Goal: Transaction & Acquisition: Purchase product/service

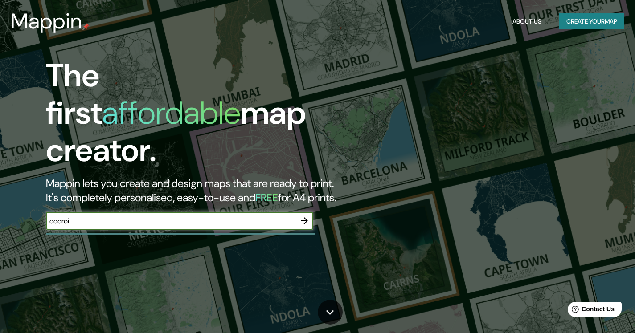
click at [161, 216] on input "codroi" at bounding box center [171, 221] width 250 height 10
type input "codroipo"
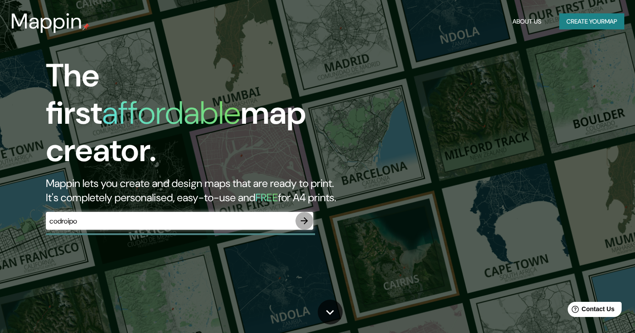
click at [304, 216] on icon "button" at bounding box center [304, 221] width 11 height 11
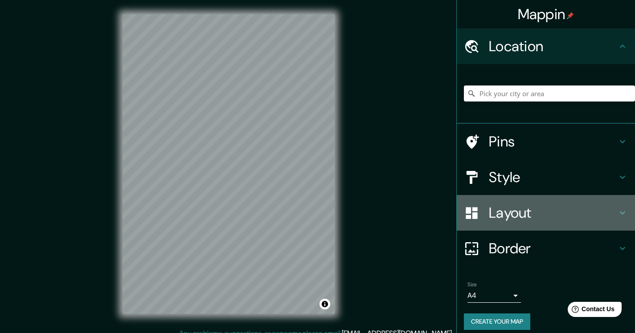
click at [529, 220] on h4 "Layout" at bounding box center [553, 213] width 128 height 18
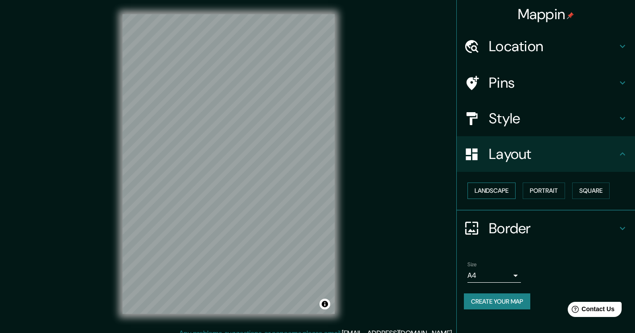
click at [508, 193] on button "Landscape" at bounding box center [491, 191] width 48 height 16
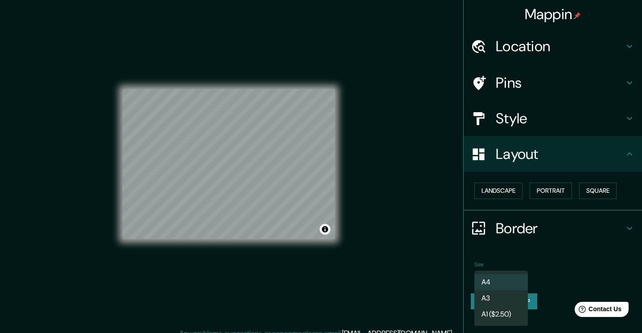
click at [510, 274] on body "Mappin Location Pins Style Layout Landscape Portrait Square Border Choose a bor…" at bounding box center [321, 166] width 642 height 333
click at [503, 297] on li "A3" at bounding box center [500, 299] width 53 height 16
type input "a4"
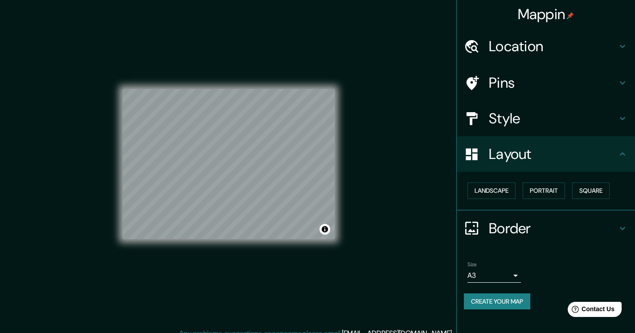
click at [537, 41] on h4 "Location" at bounding box center [553, 46] width 128 height 18
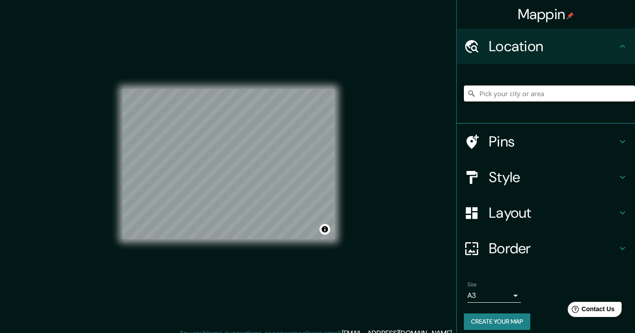
click at [501, 90] on input "Pick your city or area" at bounding box center [549, 94] width 171 height 16
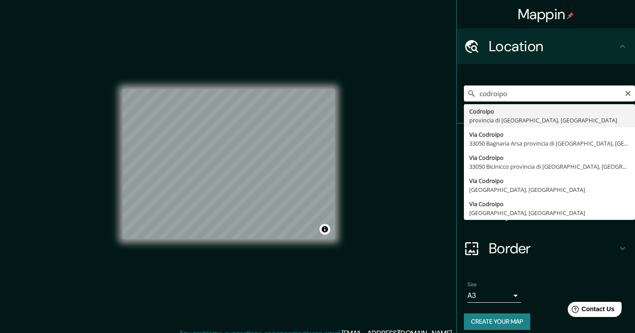
type input "Codroipo, provincia di [GEOGRAPHIC_DATA], [GEOGRAPHIC_DATA]"
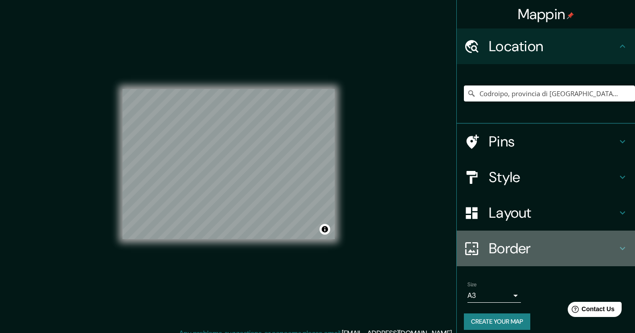
click at [512, 250] on h4 "Border" at bounding box center [553, 249] width 128 height 18
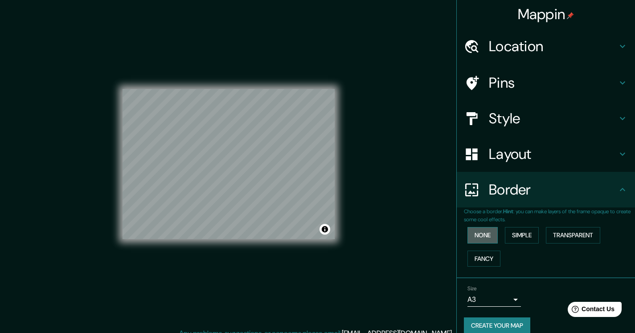
click at [489, 234] on button "None" at bounding box center [482, 235] width 30 height 16
click at [490, 111] on h4 "Style" at bounding box center [553, 119] width 128 height 18
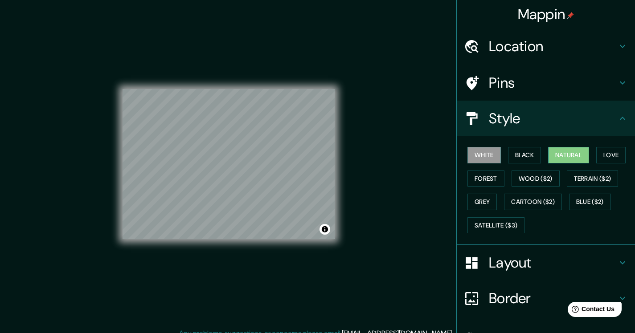
click at [564, 150] on button "Natural" at bounding box center [568, 155] width 41 height 16
click at [604, 157] on button "Love" at bounding box center [610, 155] width 29 height 16
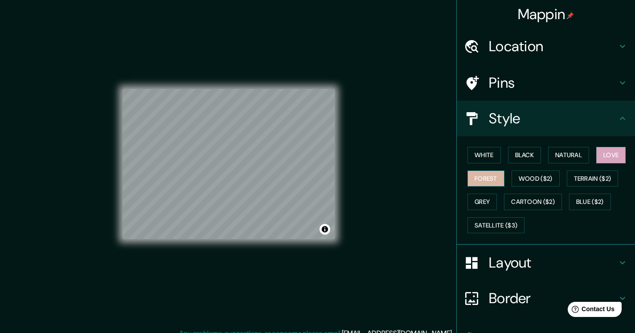
click at [492, 175] on button "Forest" at bounding box center [485, 179] width 37 height 16
click at [475, 202] on button "Grey" at bounding box center [481, 202] width 29 height 16
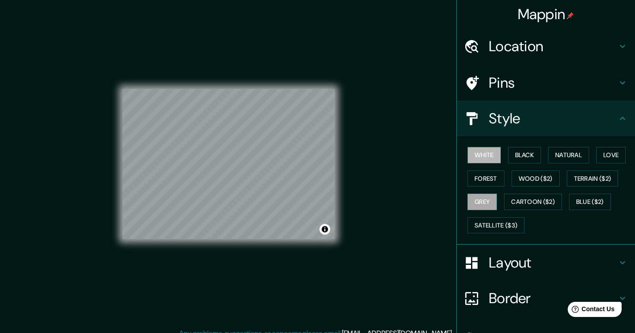
click at [473, 155] on button "White" at bounding box center [483, 155] width 33 height 16
click at [482, 205] on button "Grey" at bounding box center [481, 202] width 29 height 16
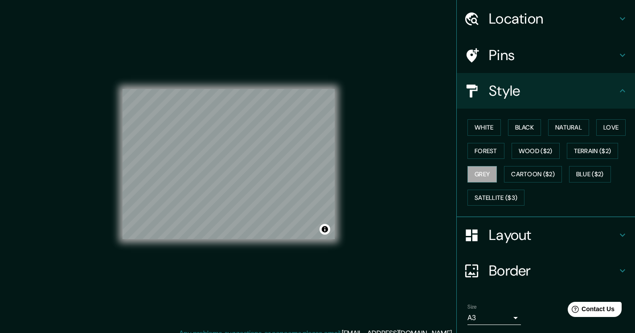
scroll to position [57, 0]
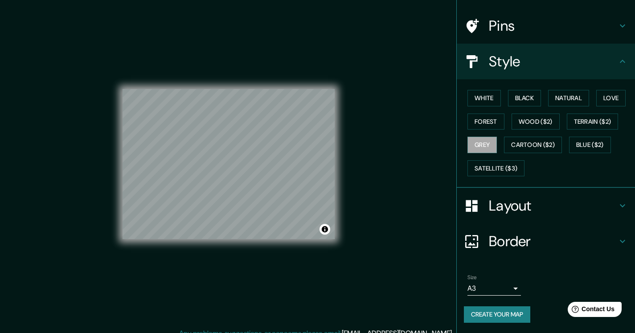
click at [498, 317] on button "Create your map" at bounding box center [497, 315] width 66 height 16
click at [469, 310] on button "Create your map" at bounding box center [497, 315] width 66 height 16
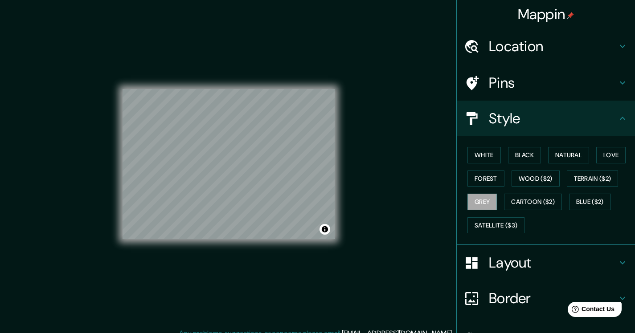
scroll to position [2, 0]
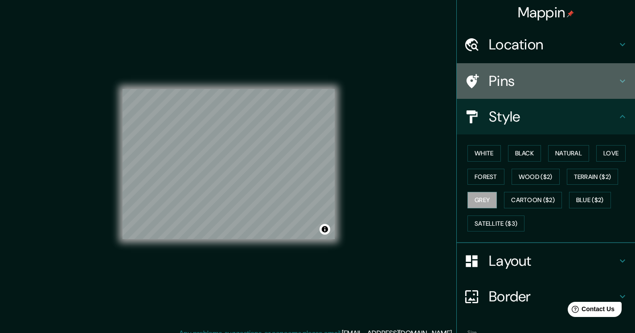
click at [568, 89] on h4 "Pins" at bounding box center [553, 81] width 128 height 18
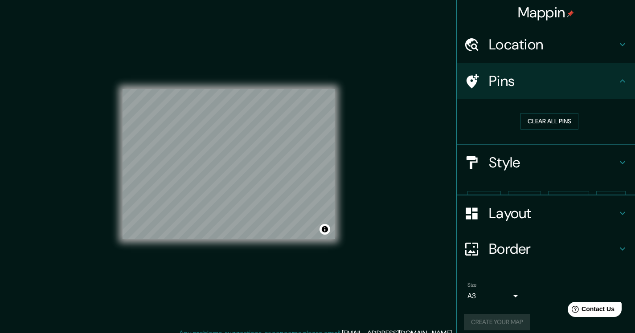
scroll to position [0, 0]
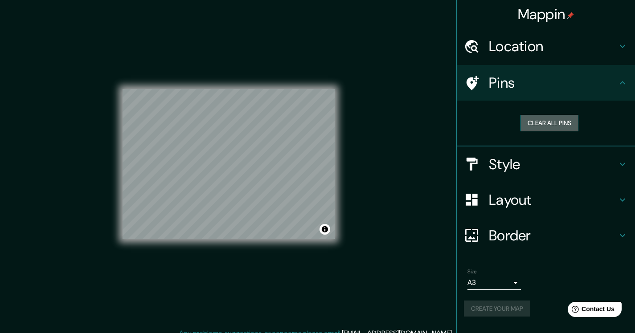
click at [553, 122] on button "Clear all pins" at bounding box center [549, 123] width 58 height 16
click at [479, 86] on icon at bounding box center [472, 83] width 16 height 16
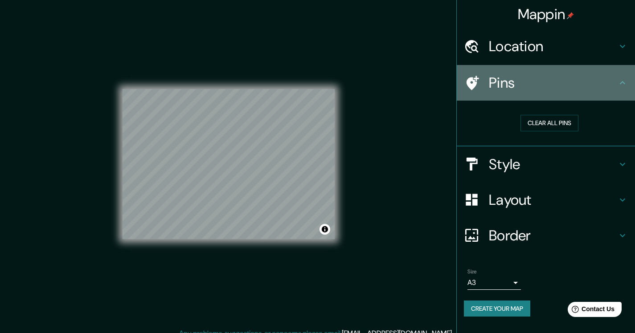
click at [479, 86] on icon at bounding box center [472, 83] width 16 height 16
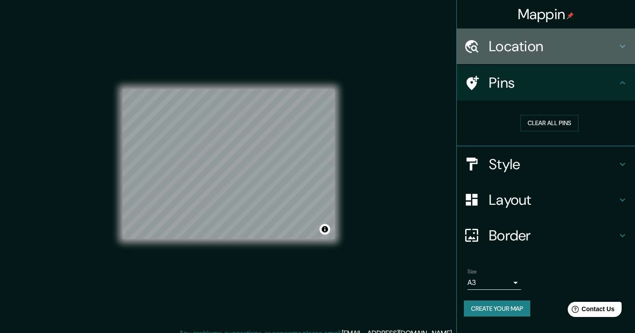
click at [556, 61] on div "Location" at bounding box center [546, 47] width 178 height 36
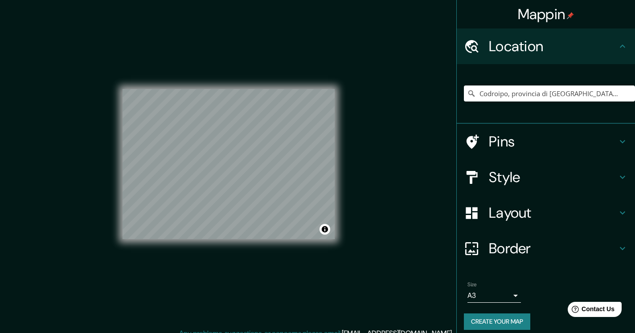
click at [515, 134] on h4 "Pins" at bounding box center [553, 142] width 128 height 18
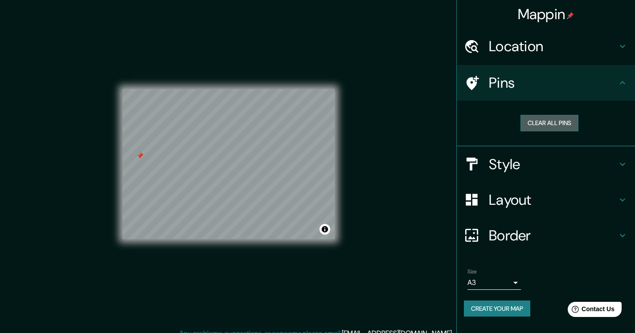
click at [542, 118] on button "Clear all pins" at bounding box center [549, 123] width 58 height 16
click at [492, 304] on button "Create your map" at bounding box center [497, 309] width 66 height 16
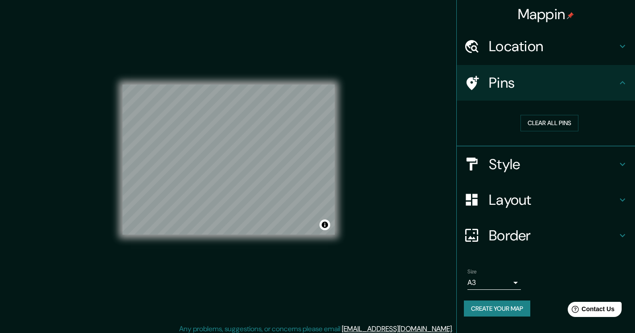
scroll to position [9, 0]
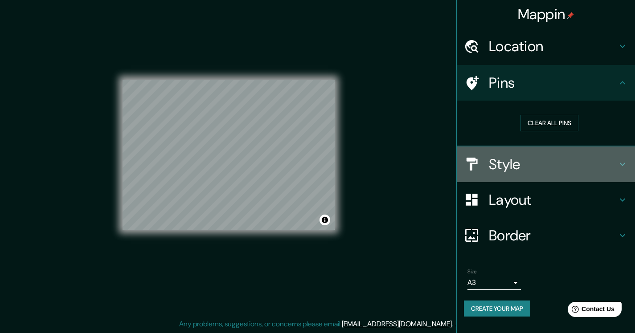
click at [553, 149] on div "Style" at bounding box center [546, 165] width 178 height 36
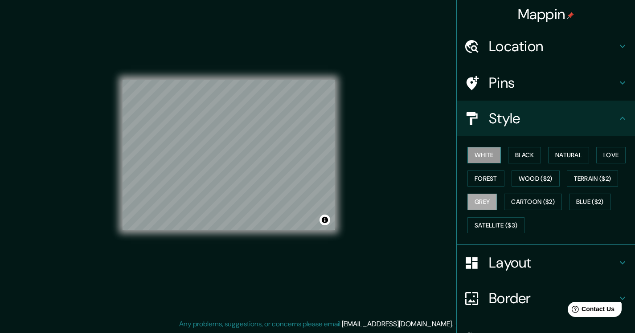
click at [479, 158] on button "White" at bounding box center [483, 155] width 33 height 16
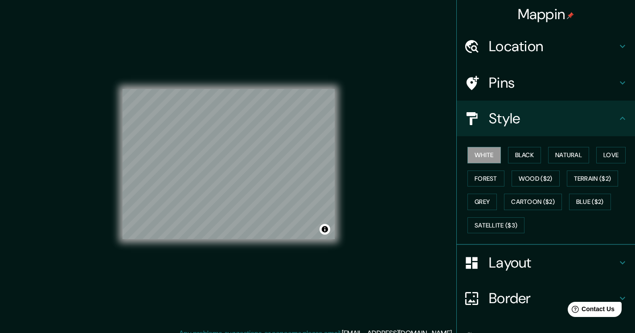
scroll to position [57, 0]
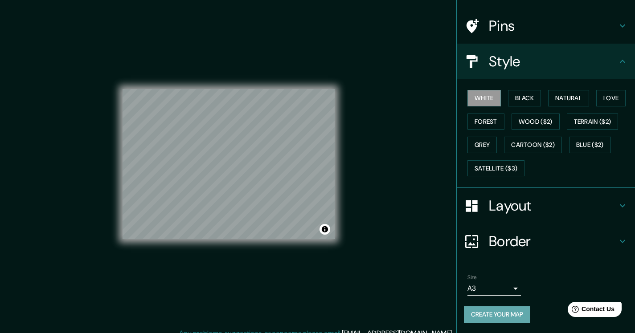
click at [492, 316] on button "Create your map" at bounding box center [497, 315] width 66 height 16
click at [362, 188] on div "Mappin Location Codroipo, provincia di Udine, Italia Pins Style White Black Nat…" at bounding box center [317, 171] width 635 height 343
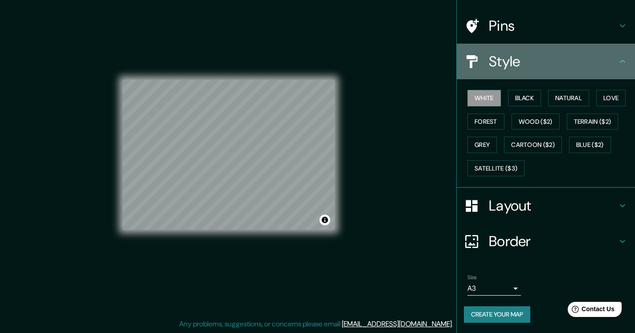
click at [528, 53] on h4 "Style" at bounding box center [553, 62] width 128 height 18
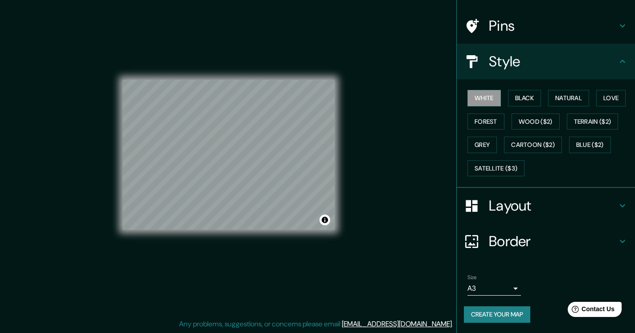
click at [521, 205] on h4 "Layout" at bounding box center [553, 206] width 128 height 18
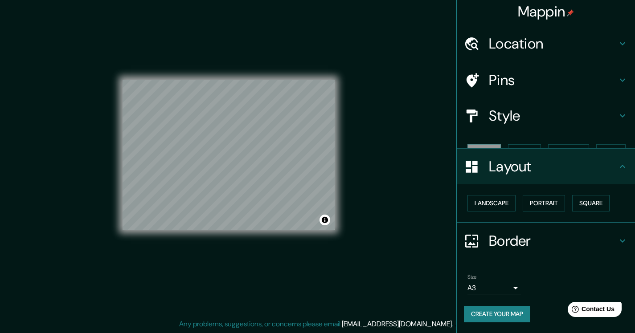
scroll to position [0, 0]
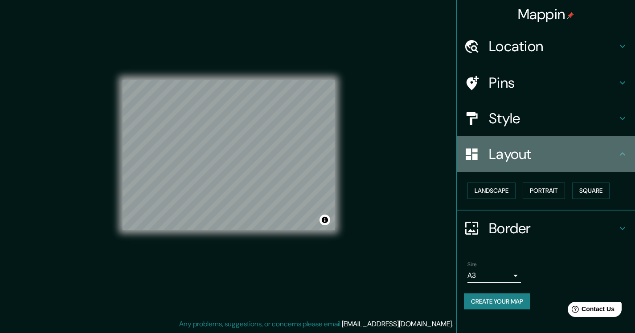
click at [550, 154] on h4 "Layout" at bounding box center [553, 154] width 128 height 18
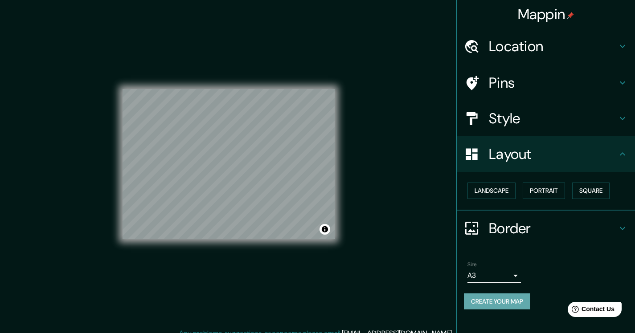
click at [523, 297] on button "Create your map" at bounding box center [497, 302] width 66 height 16
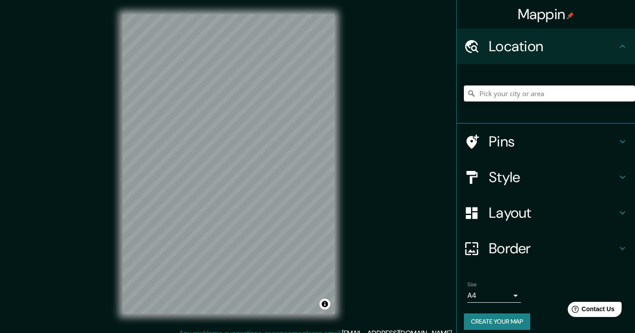
scroll to position [7, 0]
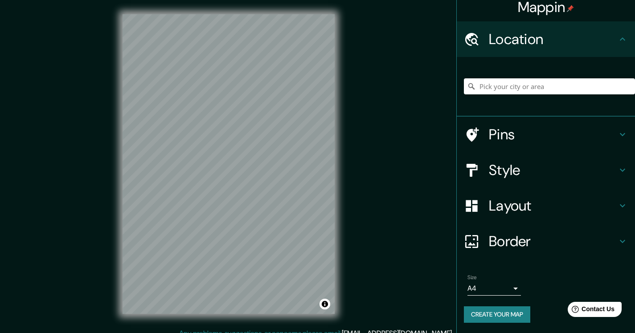
click at [393, 61] on div "Mappin Location Pins Style Layout Border Choose a border. Hint : you can make l…" at bounding box center [317, 171] width 635 height 343
click at [524, 171] on h4 "Style" at bounding box center [553, 170] width 128 height 18
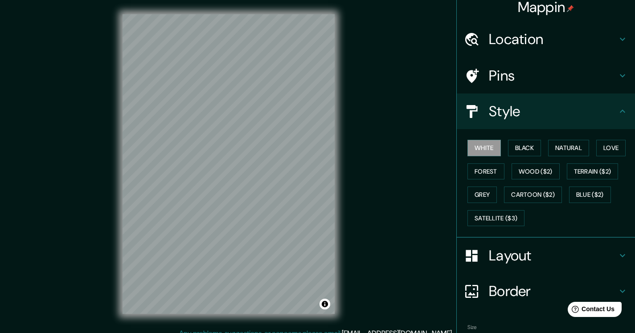
click at [387, 178] on div "Mappin Location Pins Style White Black Natural Love Forest Wood ($2) Terrain ($…" at bounding box center [317, 171] width 635 height 343
click at [489, 253] on h4 "Layout" at bounding box center [553, 256] width 128 height 18
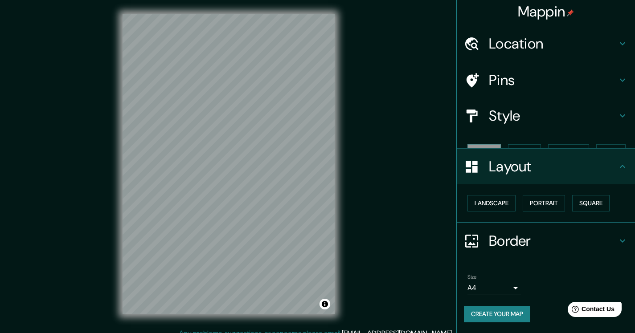
scroll to position [0, 0]
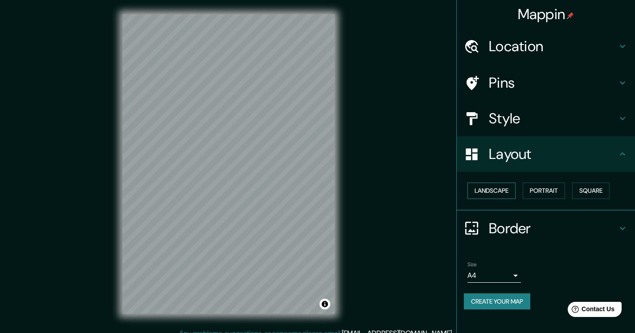
click at [512, 190] on button "Landscape" at bounding box center [491, 191] width 48 height 16
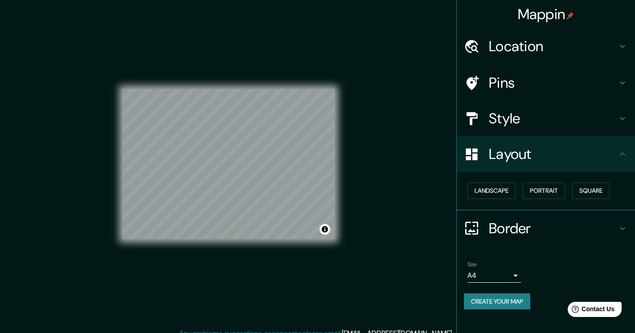
click at [506, 270] on body "Mappin Location Pins Style Layout Landscape Portrait Square Border Choose a bor…" at bounding box center [317, 166] width 635 height 333
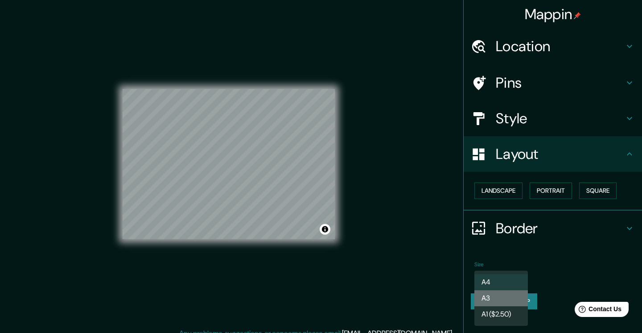
click at [499, 301] on li "A3" at bounding box center [500, 299] width 53 height 16
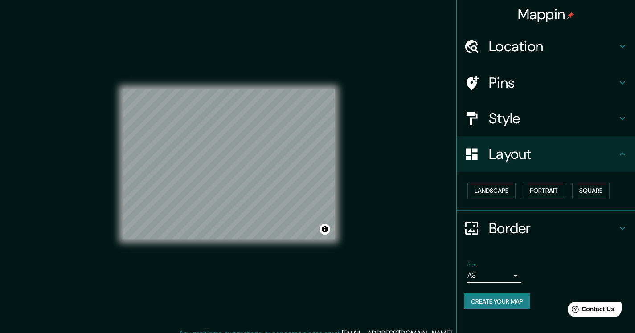
click at [509, 33] on div "Location" at bounding box center [546, 47] width 178 height 36
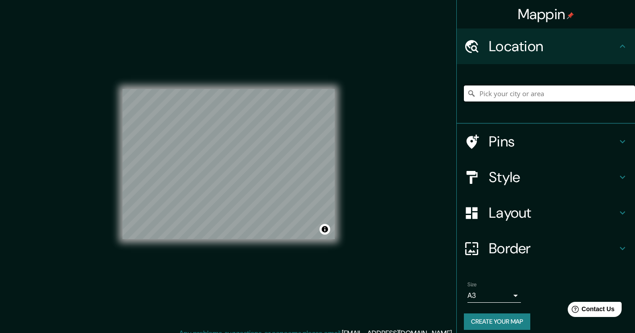
click at [503, 94] on input "Pick your city or area" at bounding box center [549, 94] width 171 height 16
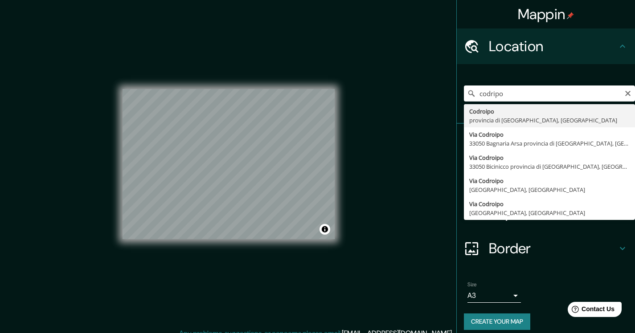
type input "Codroipo, provincia di [GEOGRAPHIC_DATA], [GEOGRAPHIC_DATA]"
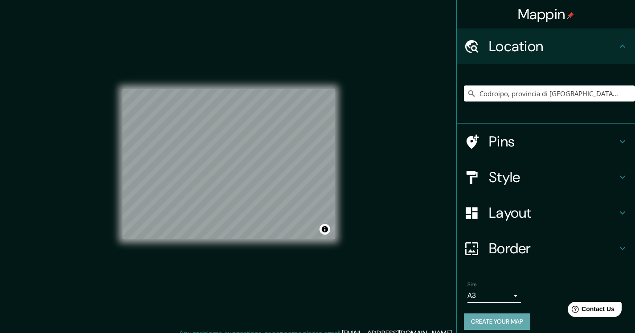
click at [508, 323] on button "Create your map" at bounding box center [497, 322] width 66 height 16
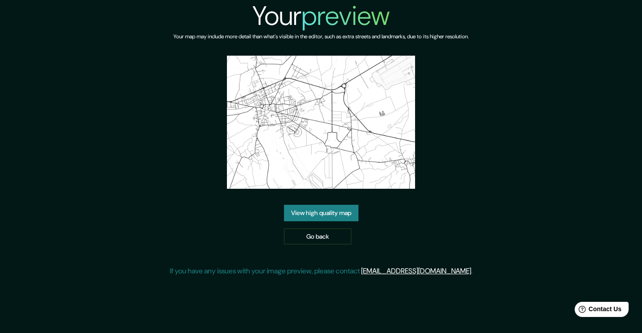
click at [326, 217] on link "View high quality map" at bounding box center [321, 213] width 74 height 16
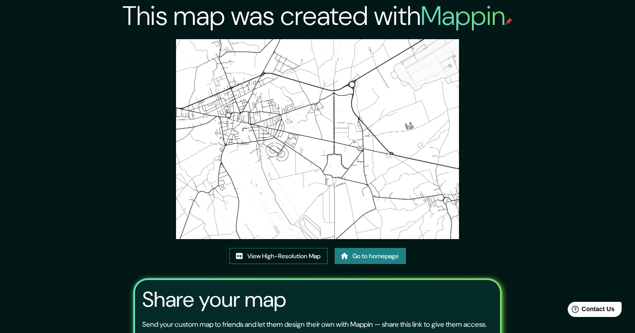
click at [311, 258] on link "View High-Resolution Map" at bounding box center [278, 256] width 98 height 16
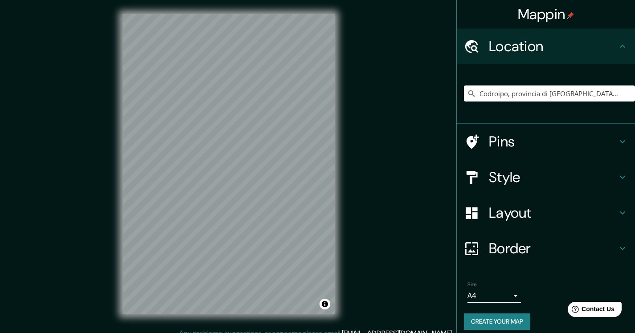
click at [467, 97] on icon at bounding box center [471, 93] width 9 height 9
click at [517, 206] on h4 "Layout" at bounding box center [553, 213] width 128 height 18
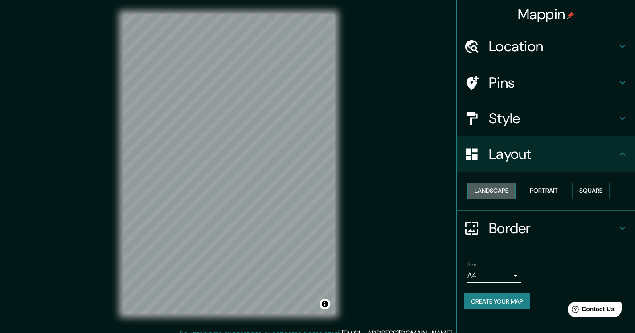
click at [507, 190] on button "Landscape" at bounding box center [491, 191] width 48 height 16
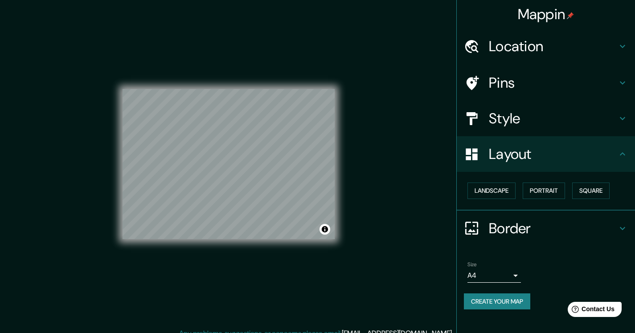
click at [502, 282] on body "Mappin Location Codroipo, provincia di Udine, Italia Pins Style Layout Landscap…" at bounding box center [317, 166] width 635 height 333
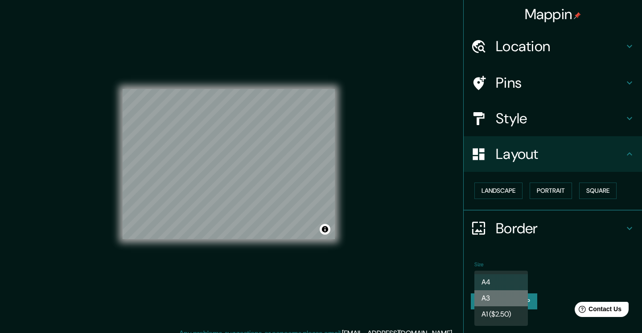
drag, startPoint x: 504, startPoint y: 296, endPoint x: 504, endPoint y: 290, distance: 6.2
click at [504, 296] on li "A3" at bounding box center [500, 299] width 53 height 16
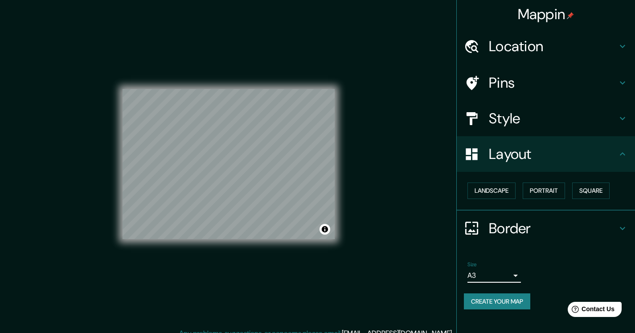
click at [500, 224] on h4 "Border" at bounding box center [553, 229] width 128 height 18
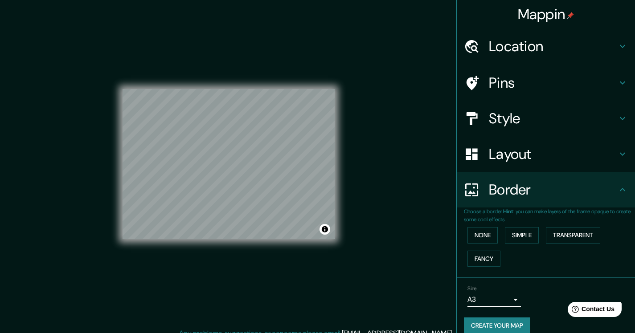
click at [520, 123] on h4 "Style" at bounding box center [553, 119] width 128 height 18
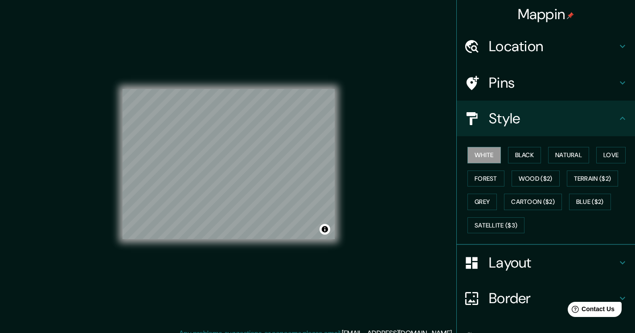
click at [505, 92] on h4 "Pins" at bounding box center [553, 83] width 128 height 18
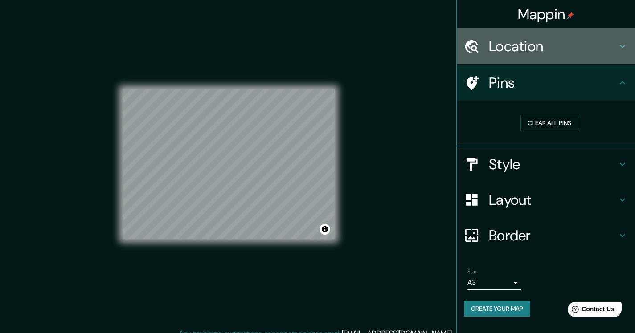
click at [527, 42] on h4 "Location" at bounding box center [553, 46] width 128 height 18
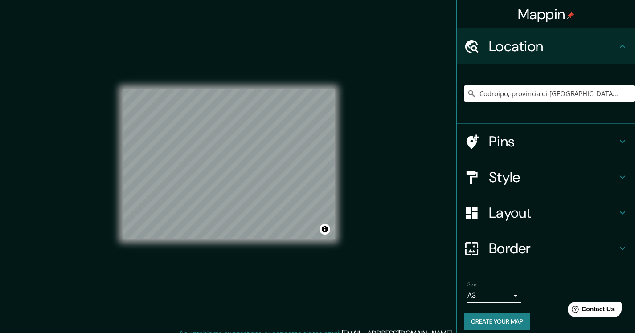
click at [516, 92] on input "Codroipo, provincia di Udine, Italia" at bounding box center [549, 94] width 171 height 16
click at [602, 83] on div "Codroipo, provincia di Udine, Italia" at bounding box center [549, 93] width 171 height 45
click at [602, 91] on input "Codroipo, provincia di Udine, Italia" at bounding box center [549, 94] width 171 height 16
click at [604, 93] on input "Codroipo, provincia di Udine, Italia" at bounding box center [549, 94] width 171 height 16
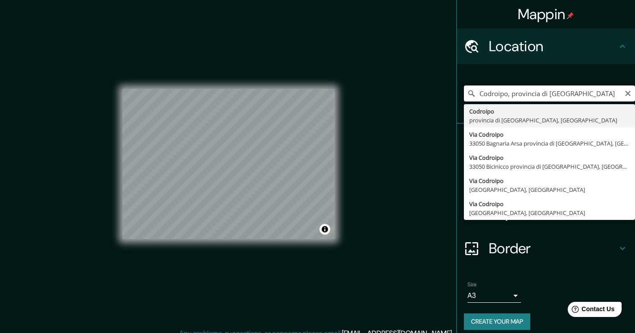
type input "Codroipo, provincia di Udine, Italia"
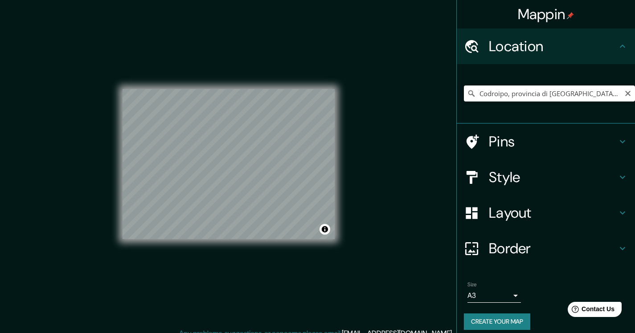
click at [492, 324] on button "Create your map" at bounding box center [497, 322] width 66 height 16
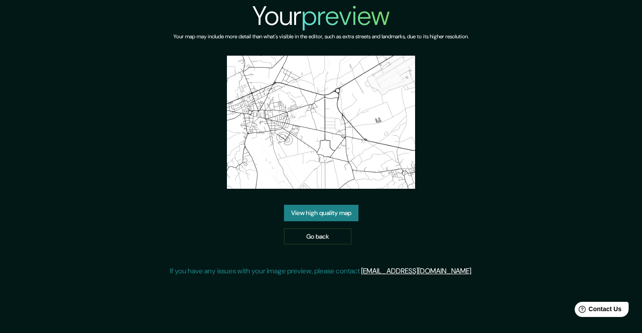
click at [328, 217] on link "View high quality map" at bounding box center [321, 213] width 74 height 16
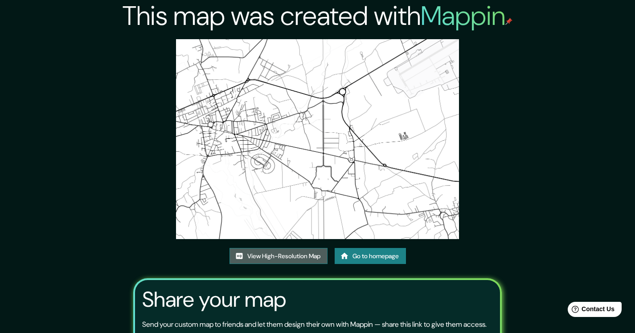
click at [306, 257] on link "View High-Resolution Map" at bounding box center [278, 256] width 98 height 16
